Goal: Navigation & Orientation: Understand site structure

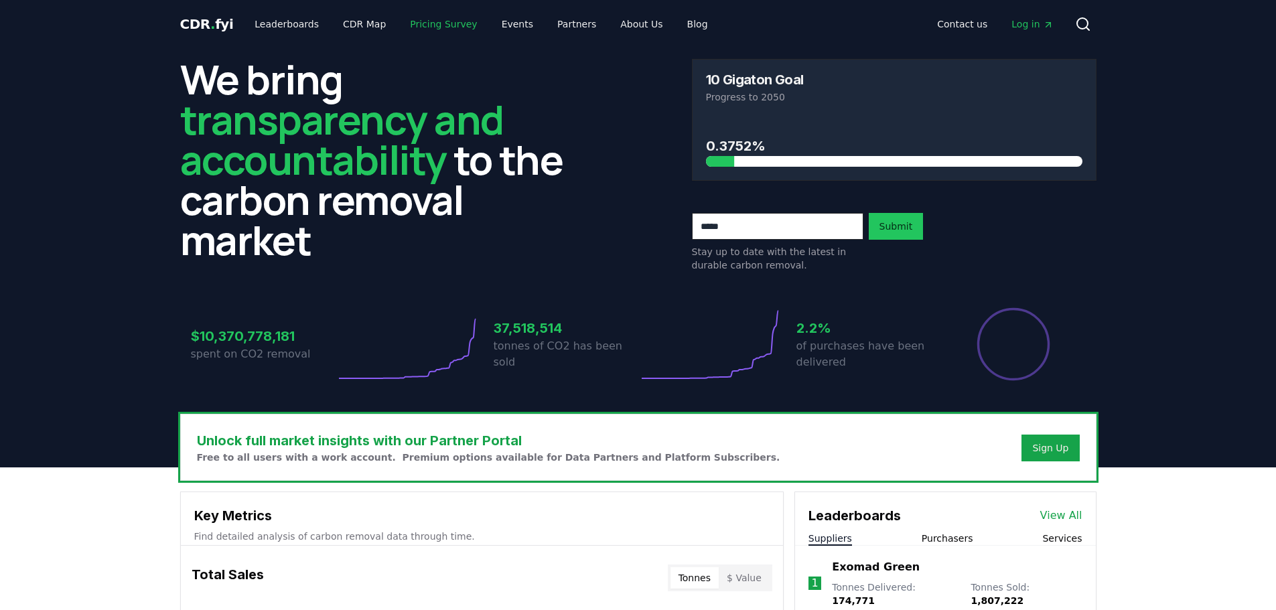
click at [436, 25] on link "Pricing Survey" at bounding box center [443, 24] width 88 height 24
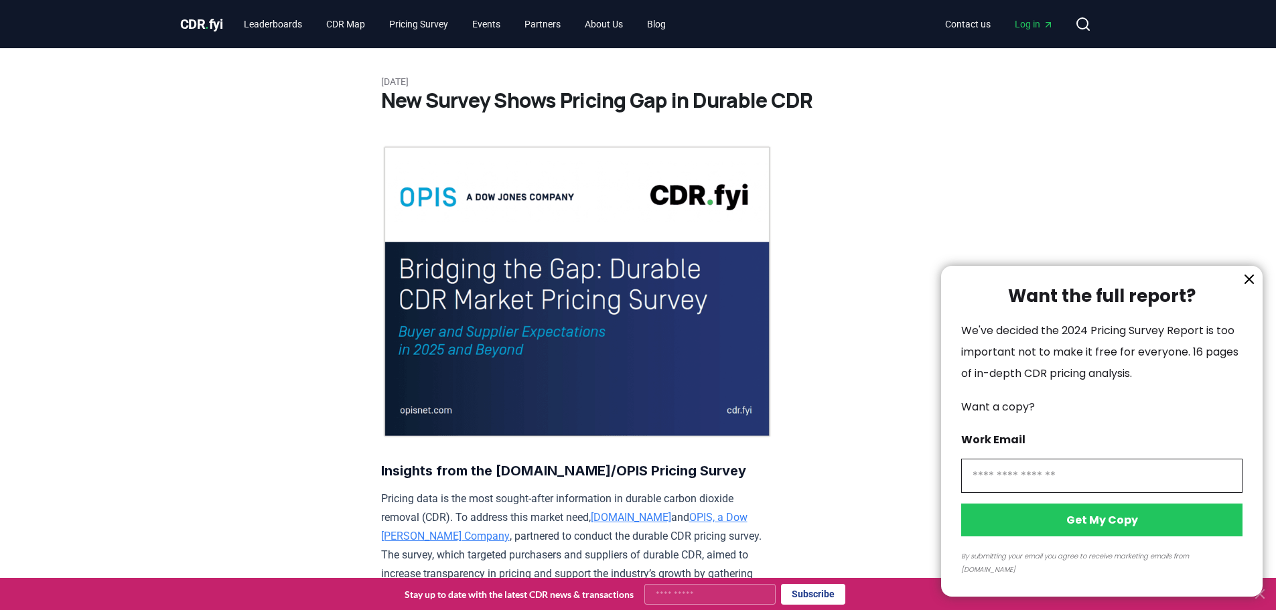
click at [293, 23] on div at bounding box center [638, 305] width 1276 height 610
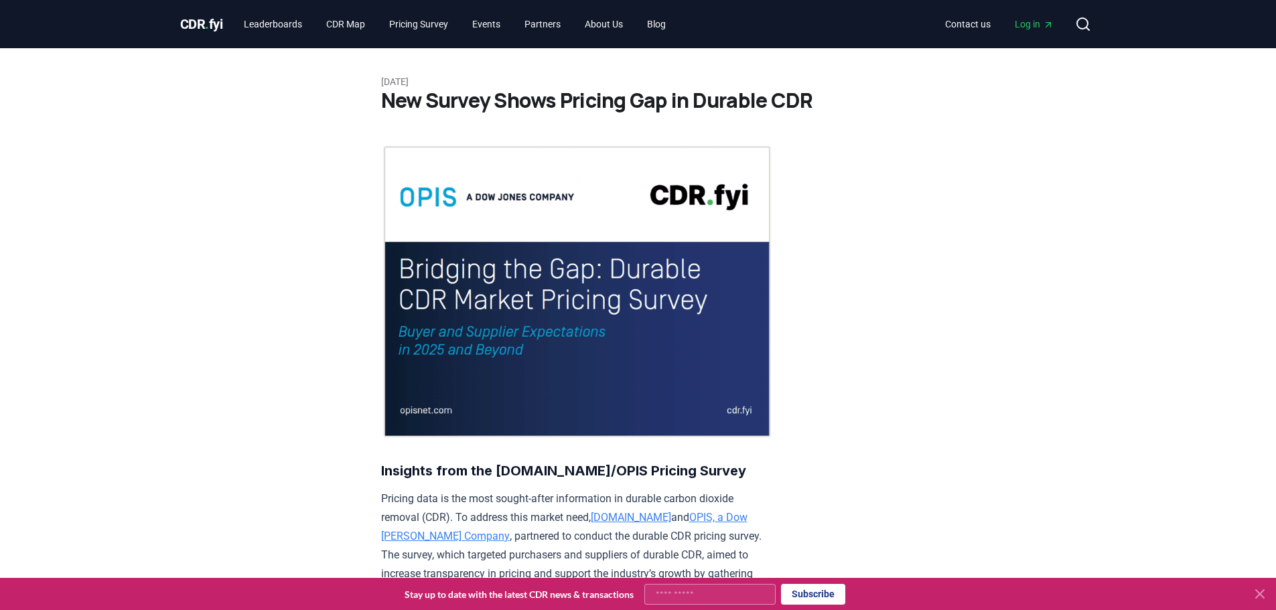
click at [285, 28] on div at bounding box center [638, 305] width 1276 height 610
click at [293, 27] on link "Leaderboards" at bounding box center [273, 24] width 80 height 24
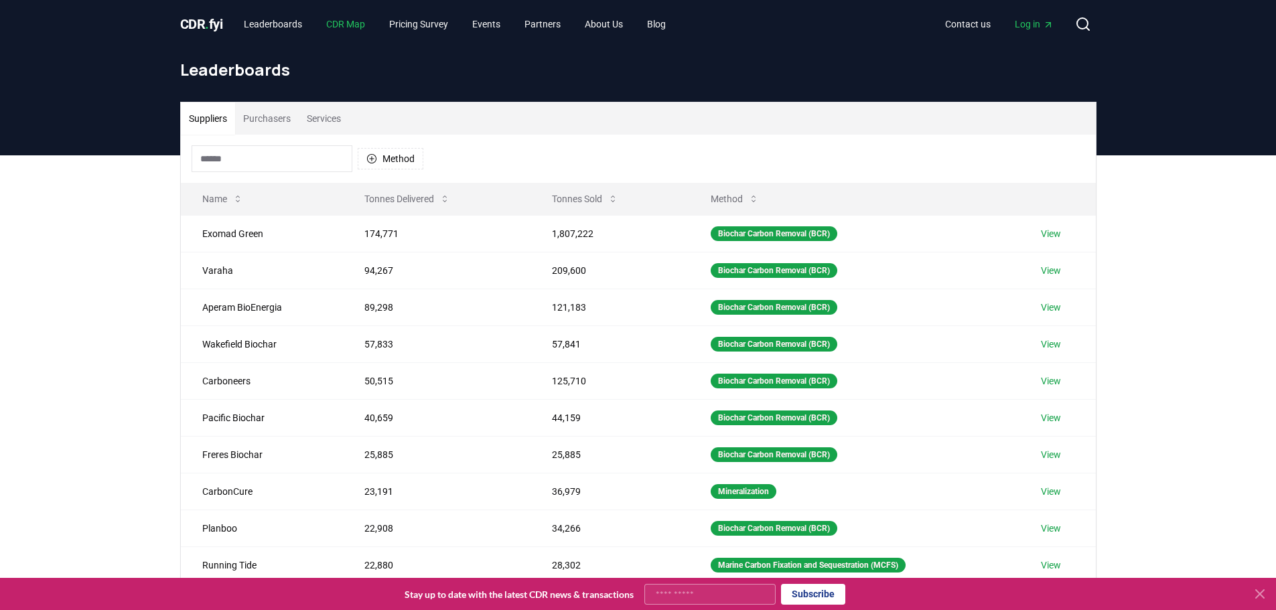
click at [355, 27] on link "CDR Map" at bounding box center [345, 24] width 60 height 24
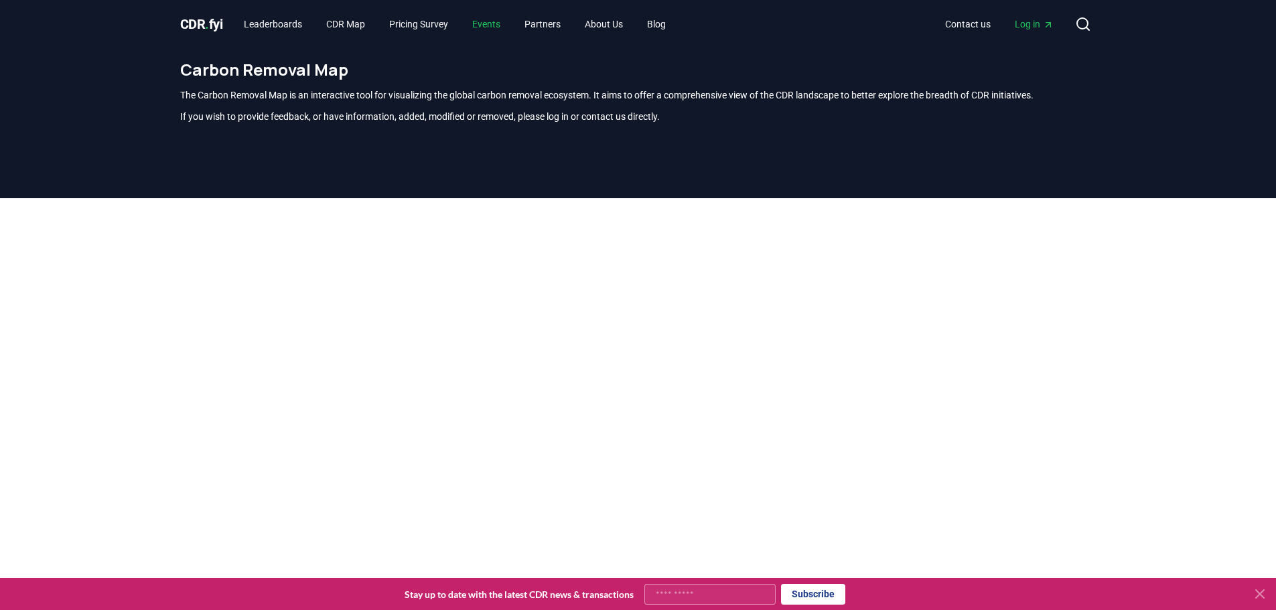
click at [511, 25] on link "Events" at bounding box center [486, 24] width 50 height 24
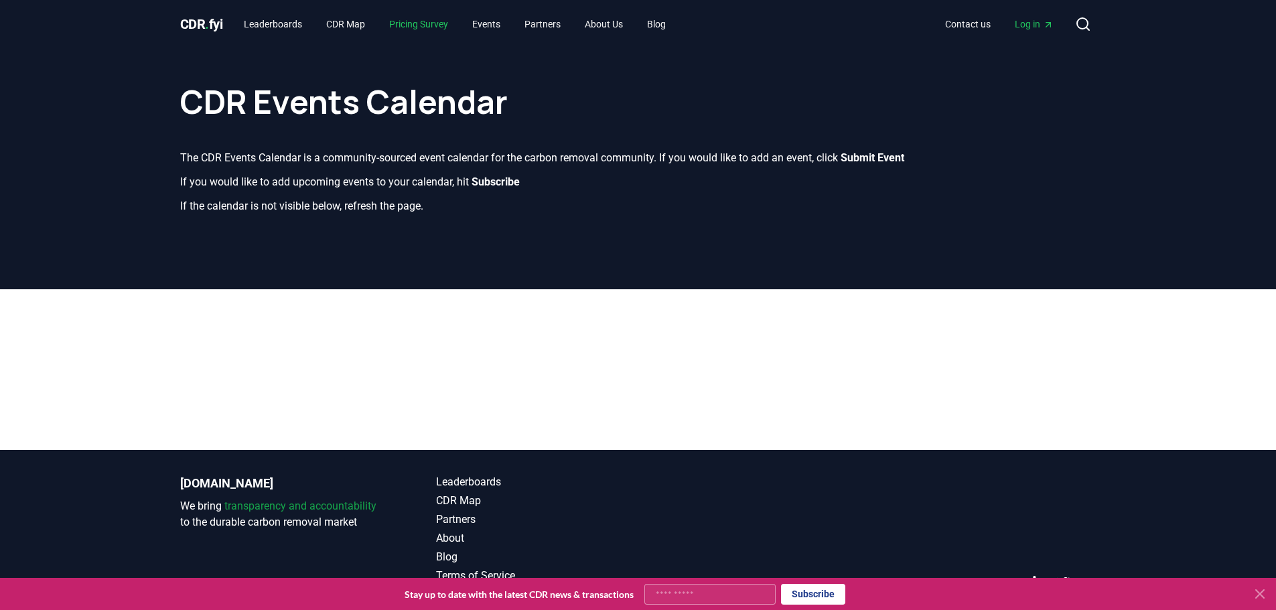
click at [433, 21] on link "Pricing Survey" at bounding box center [418, 24] width 80 height 24
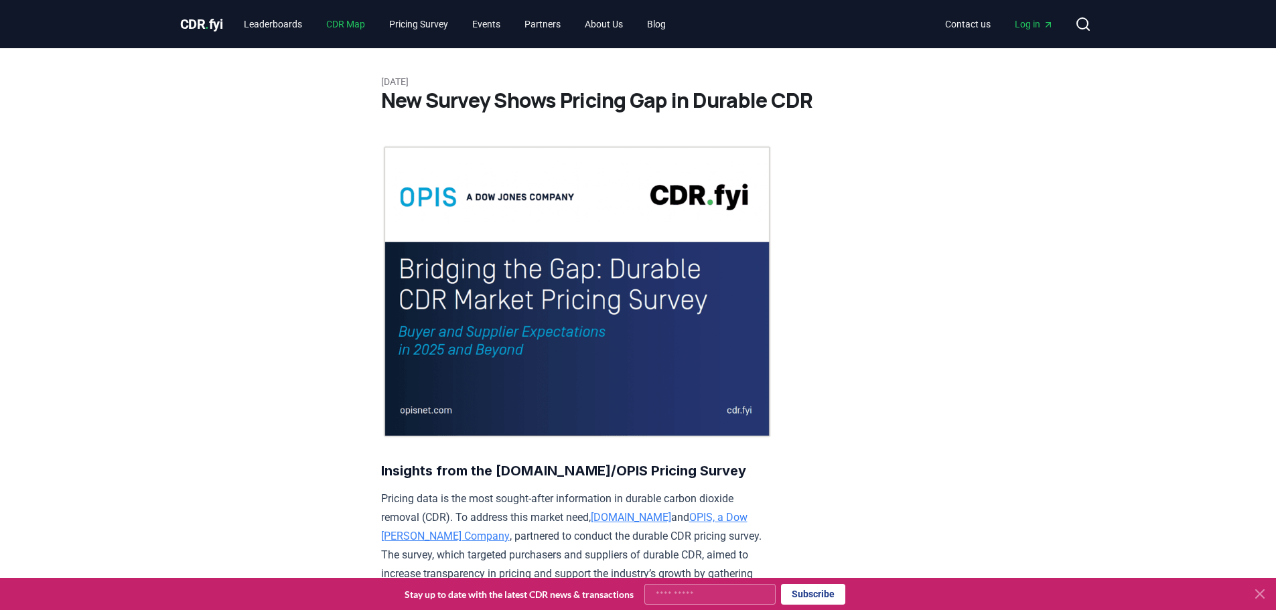
click at [372, 26] on link "CDR Map" at bounding box center [345, 24] width 60 height 24
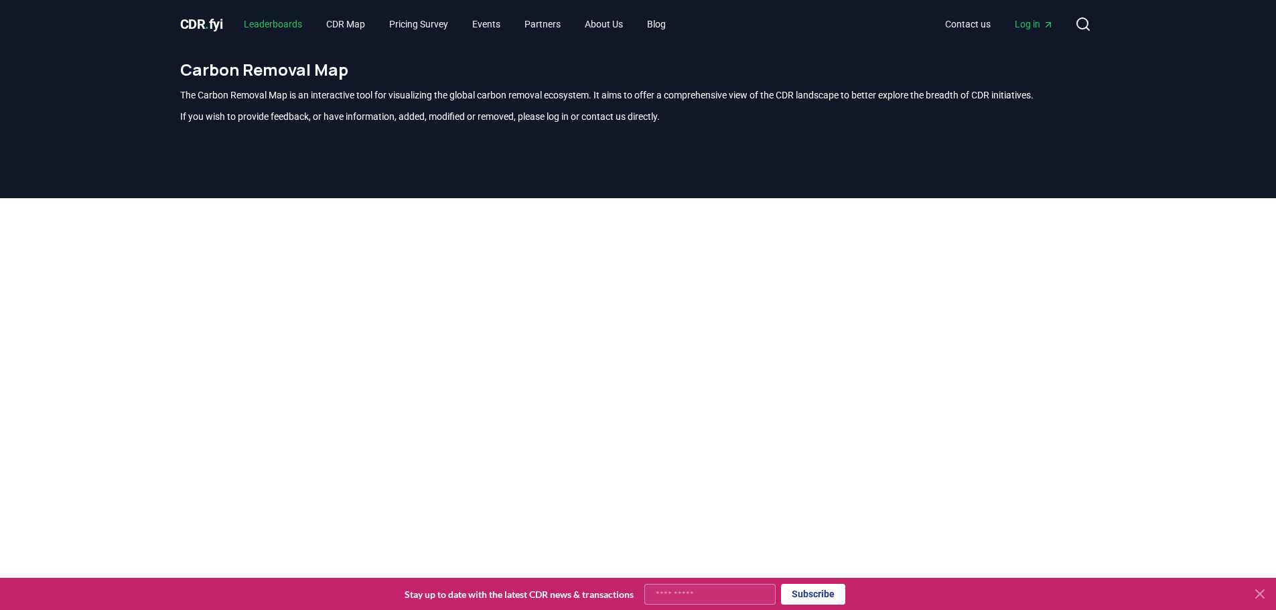
click at [281, 22] on link "Leaderboards" at bounding box center [273, 24] width 80 height 24
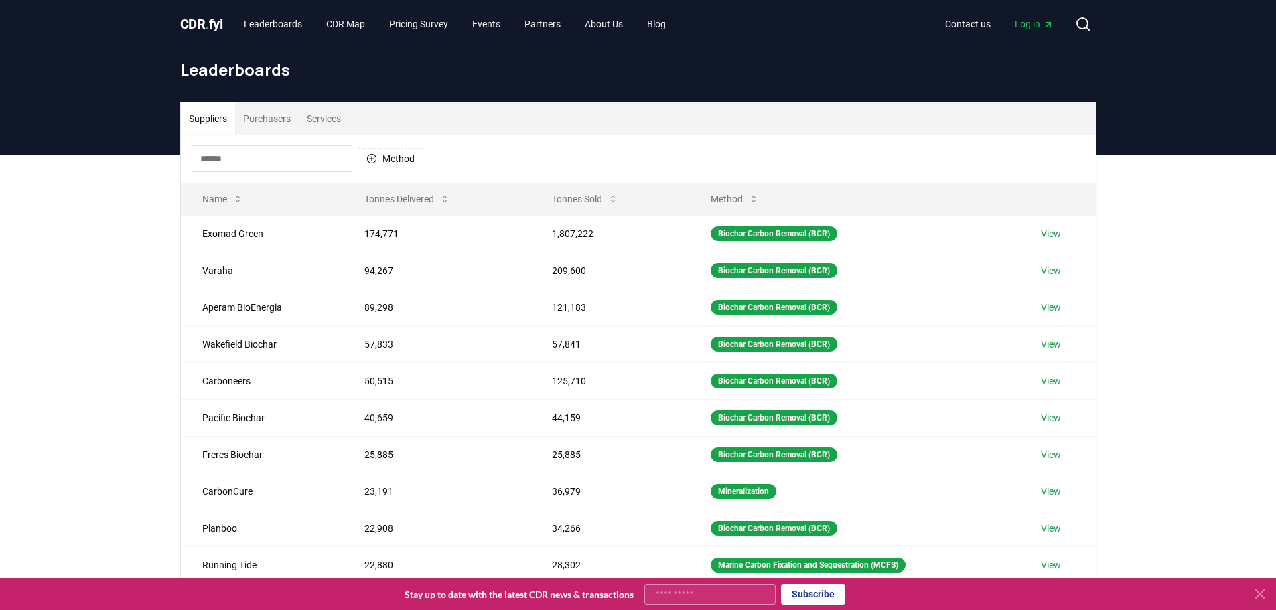
click at [189, 23] on span "CDR . fyi" at bounding box center [201, 24] width 43 height 16
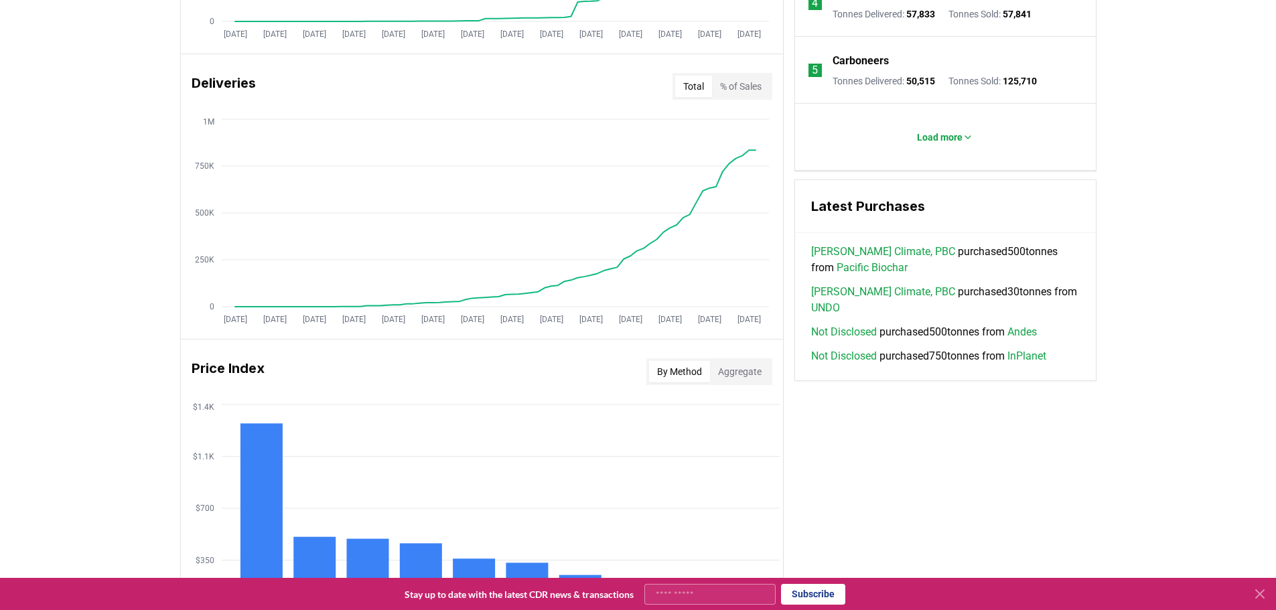
scroll to position [710, 0]
